Goal: Find specific page/section: Find specific page/section

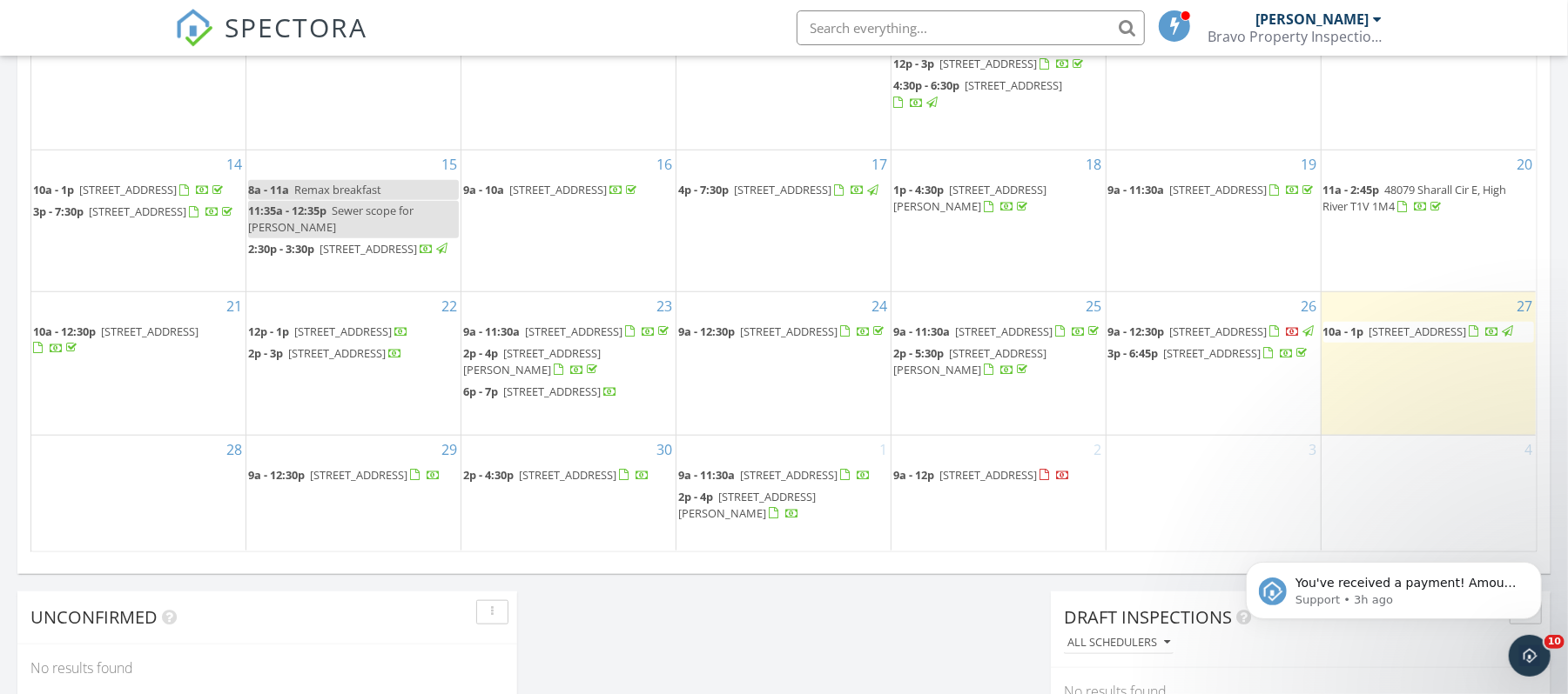
scroll to position [1159, 0]
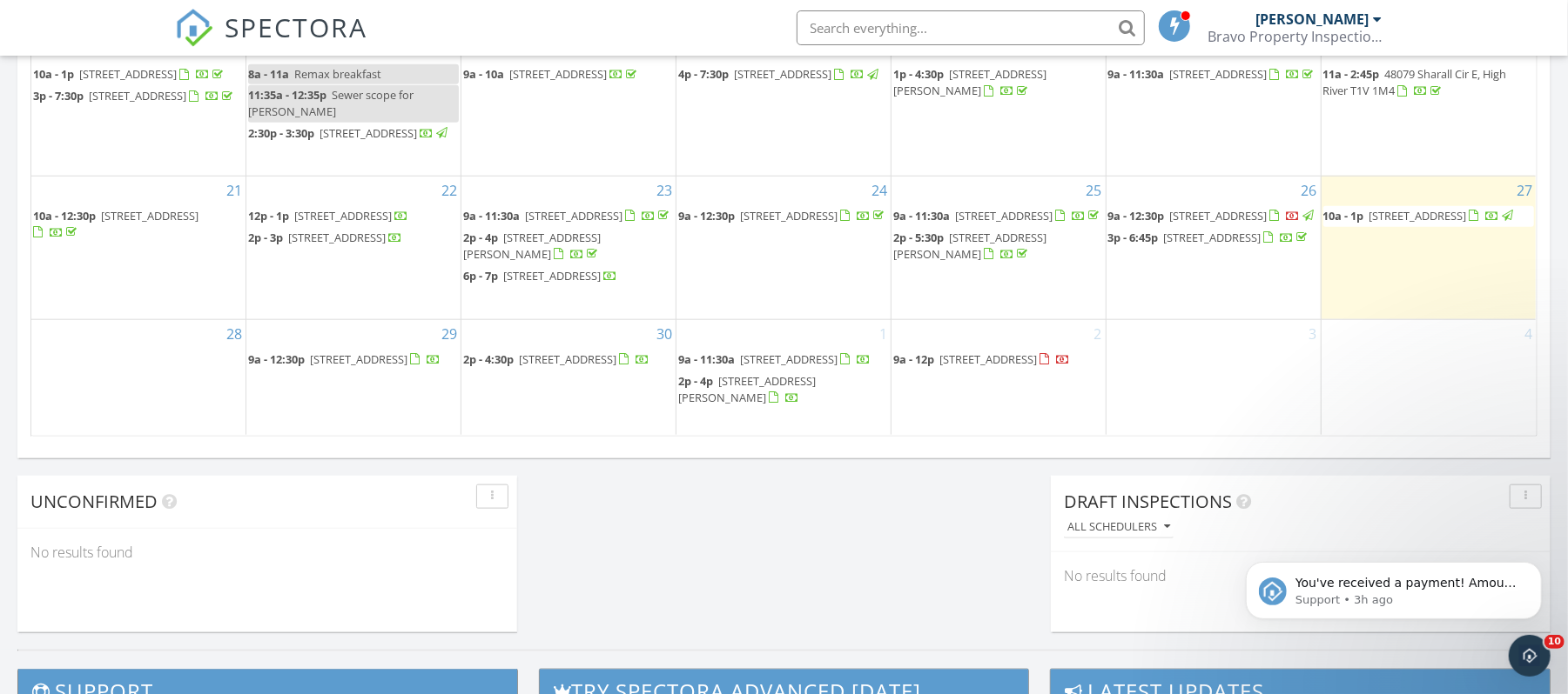
click at [837, 351] on span "[STREET_ADDRESS]" at bounding box center [788, 359] width 97 height 16
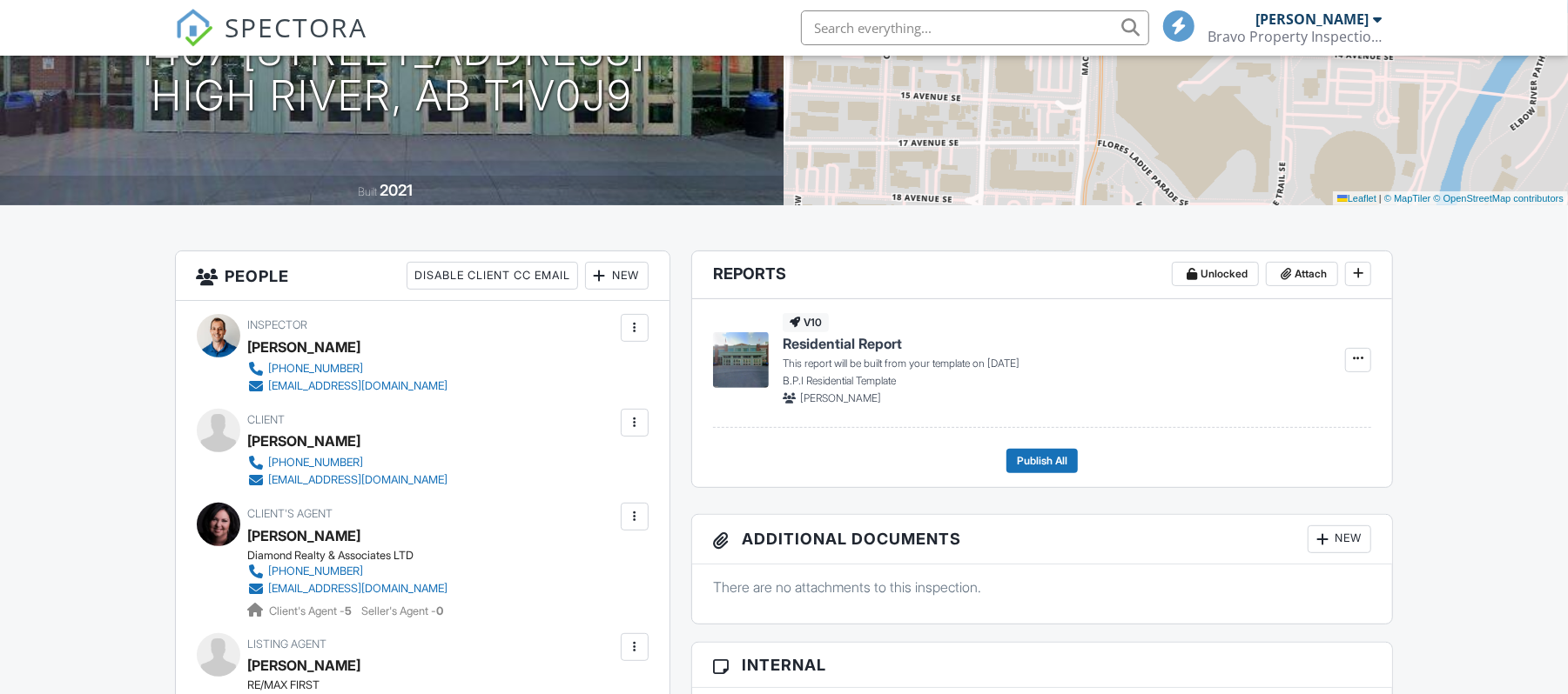
scroll to position [348, 0]
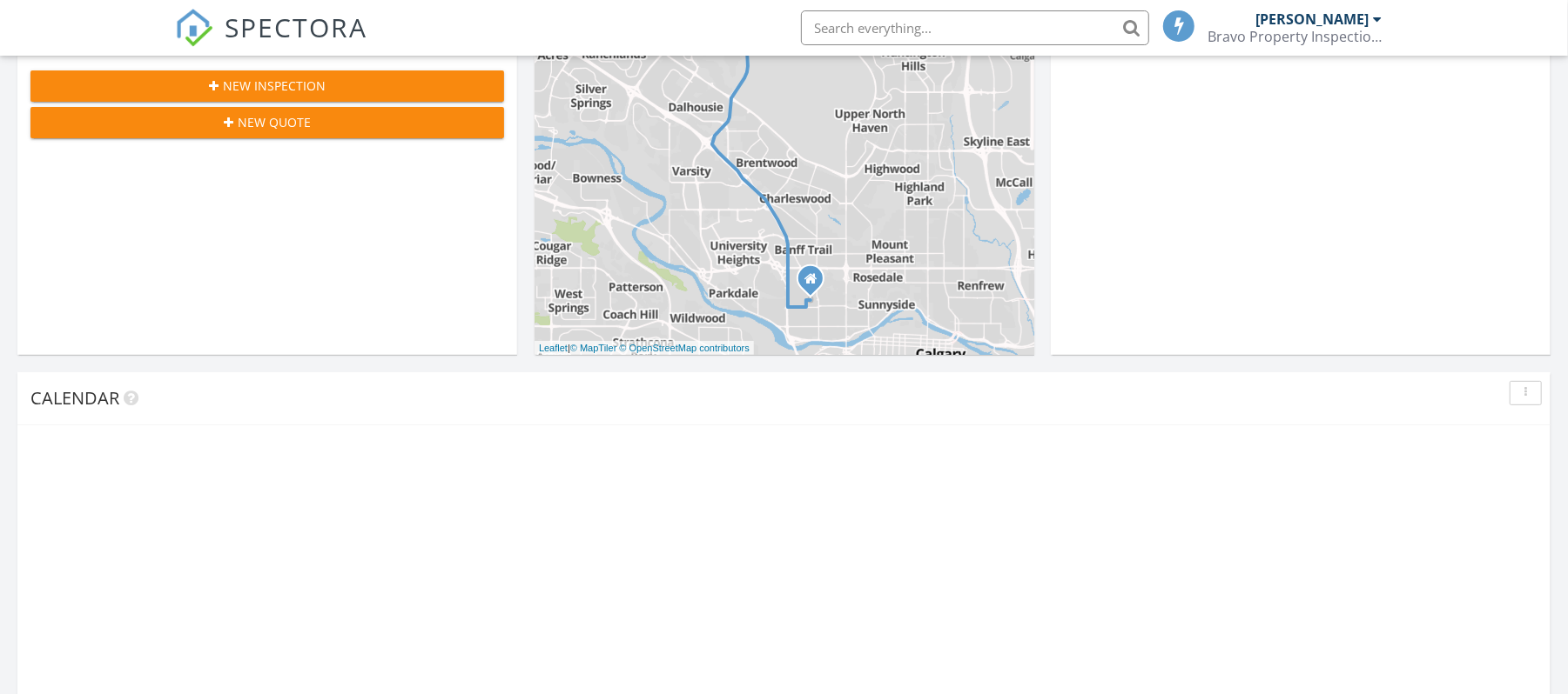
click at [331, 25] on span "SPECTORA" at bounding box center [297, 27] width 143 height 37
